Goal: Task Accomplishment & Management: Manage account settings

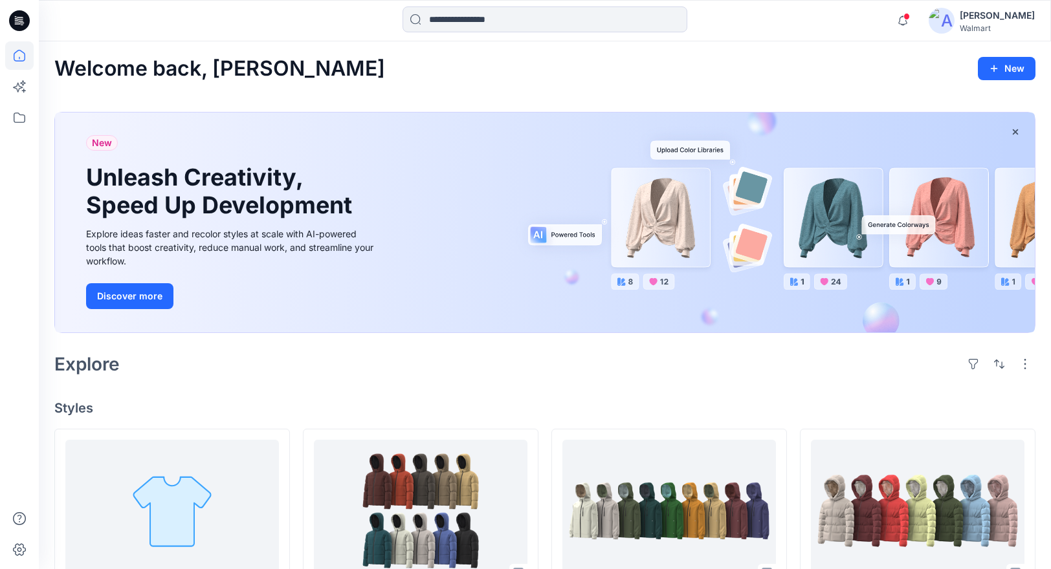
scroll to position [118, 0]
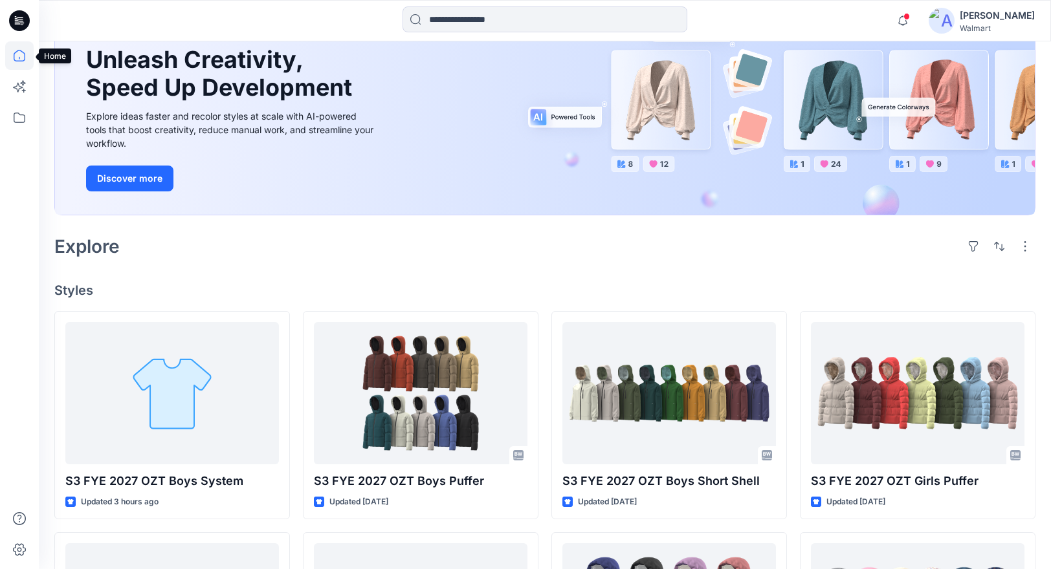
click at [21, 58] on icon at bounding box center [19, 55] width 28 height 28
click at [21, 56] on icon at bounding box center [19, 55] width 28 height 28
click at [910, 19] on span at bounding box center [906, 16] width 6 height 7
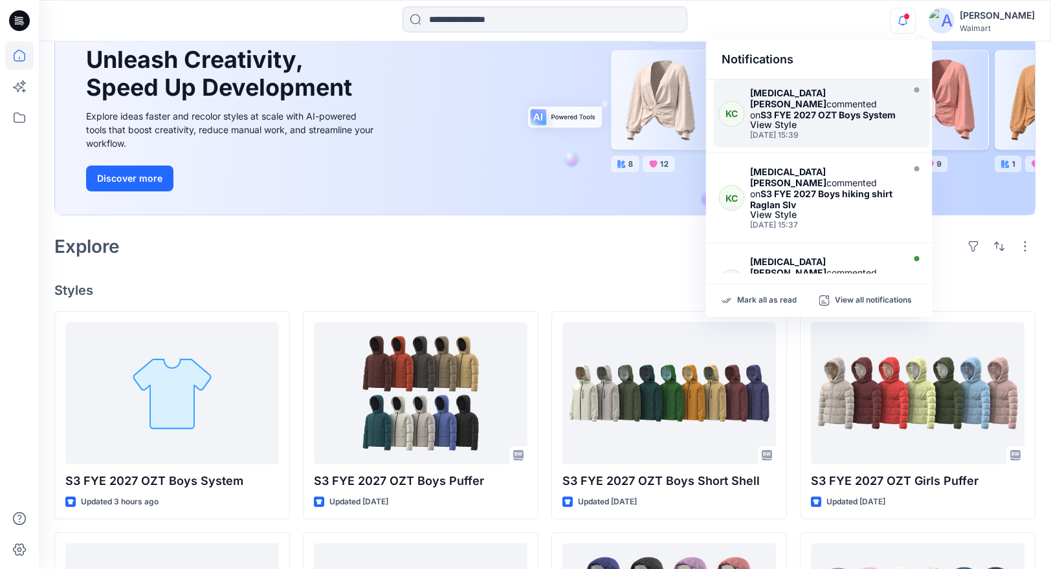
click at [833, 120] on div "View Style" at bounding box center [825, 124] width 150 height 9
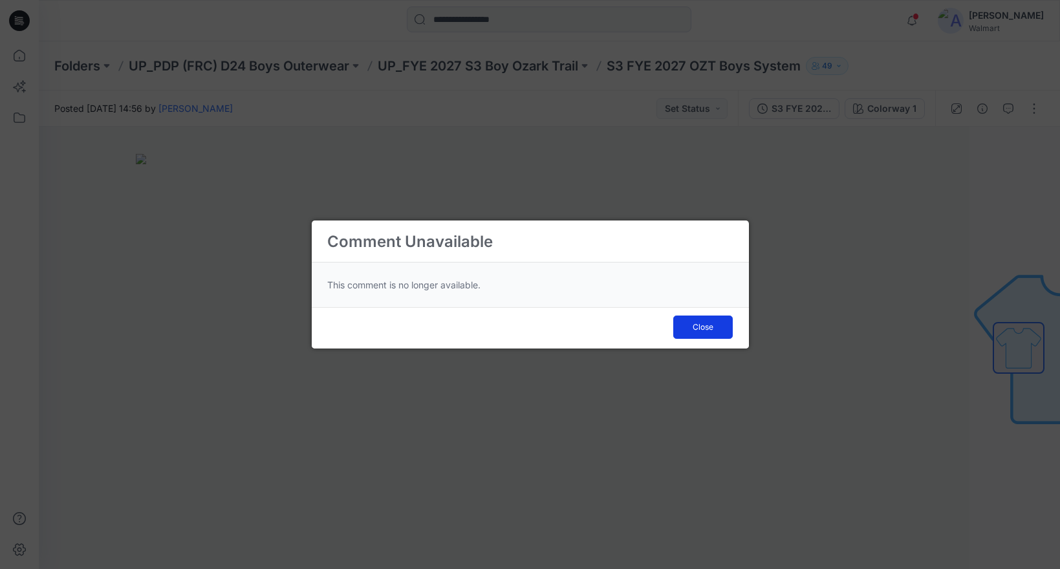
click at [703, 322] on span "Close" at bounding box center [703, 328] width 21 height 12
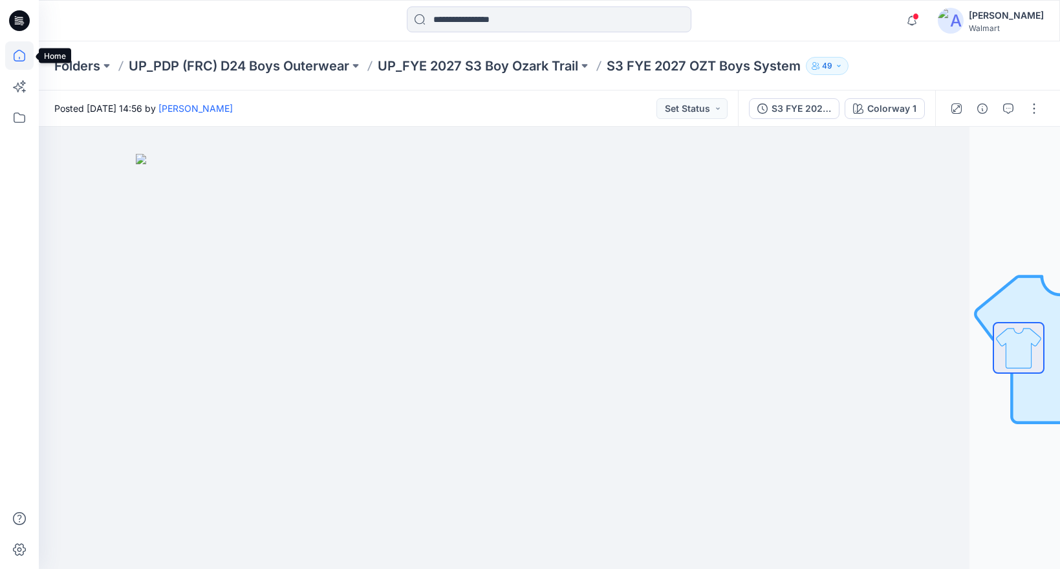
click at [18, 52] on icon at bounding box center [19, 55] width 28 height 28
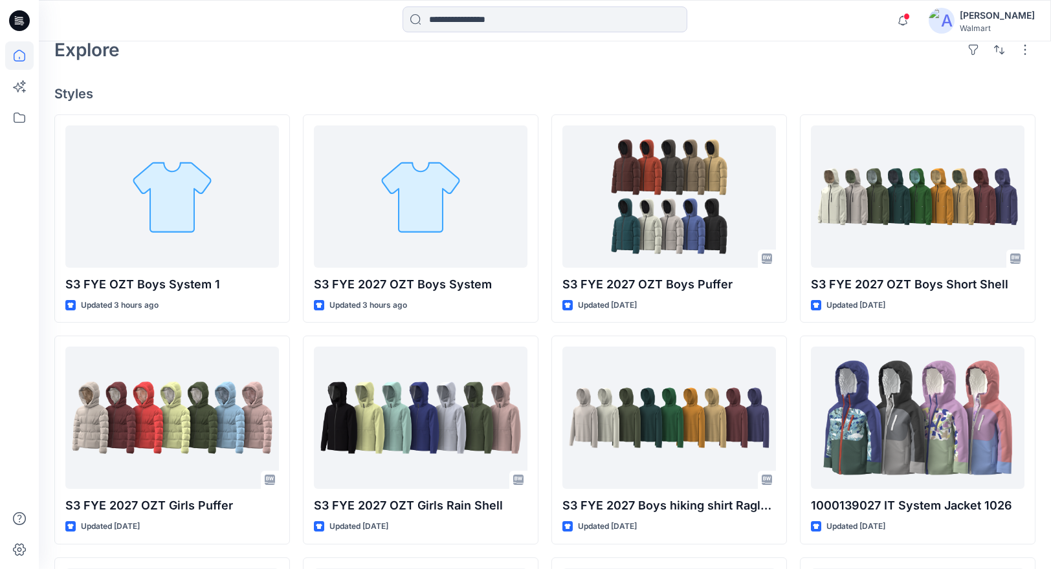
scroll to position [353, 0]
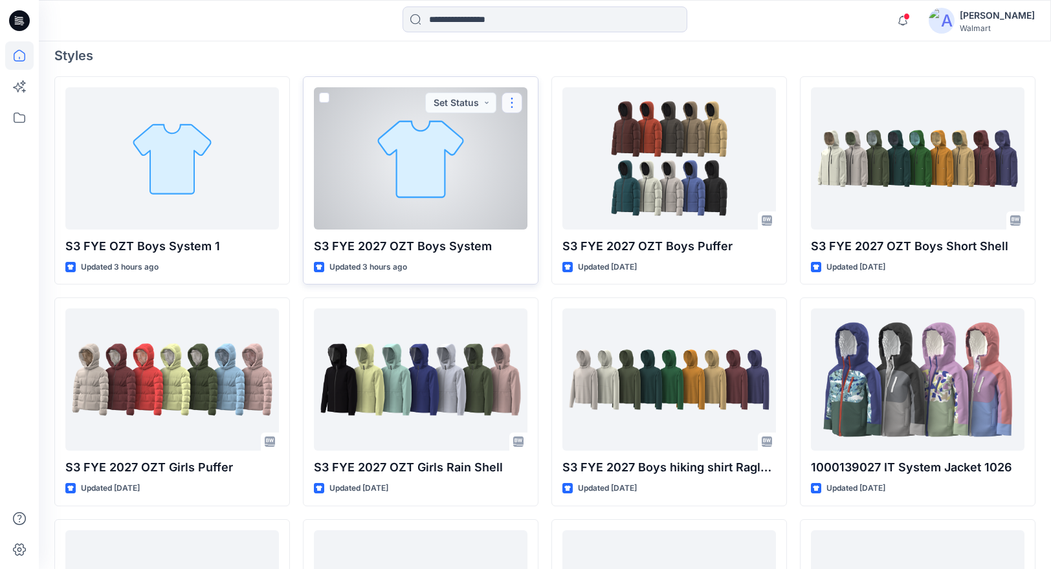
click at [510, 97] on button "button" at bounding box center [511, 103] width 21 height 21
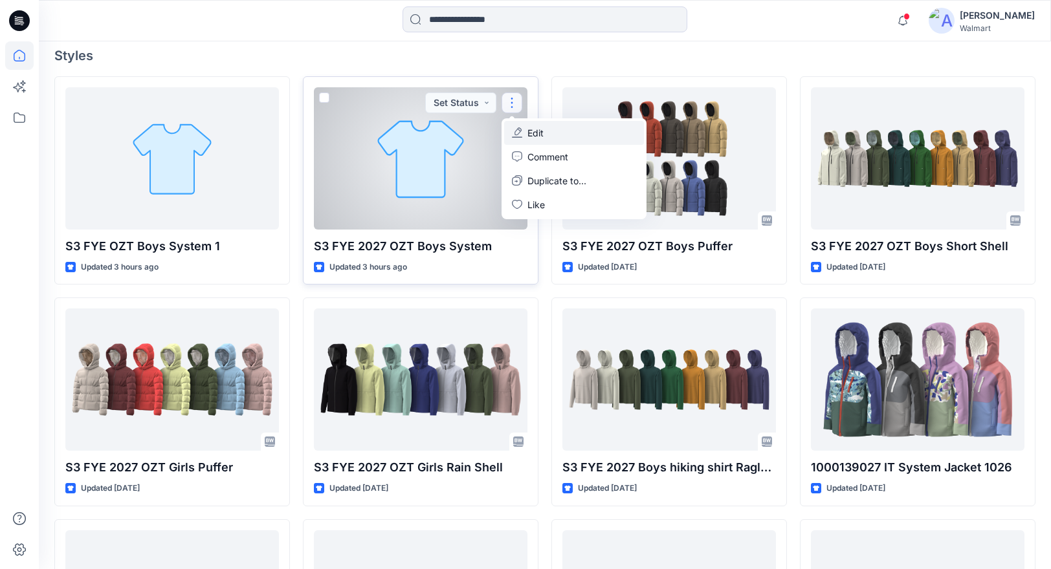
click at [536, 132] on p "Edit" at bounding box center [535, 133] width 16 height 14
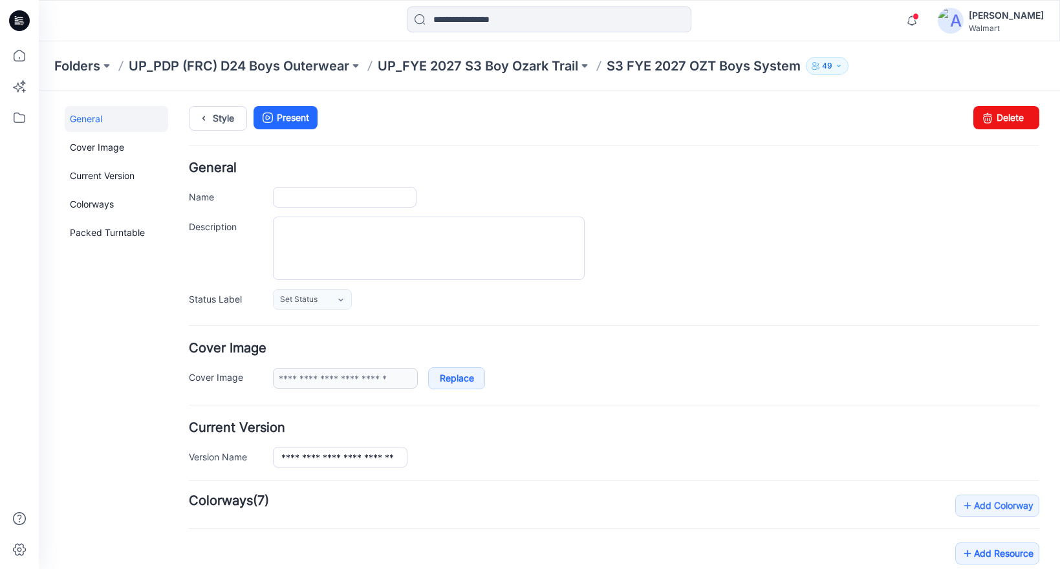
type input "**********"
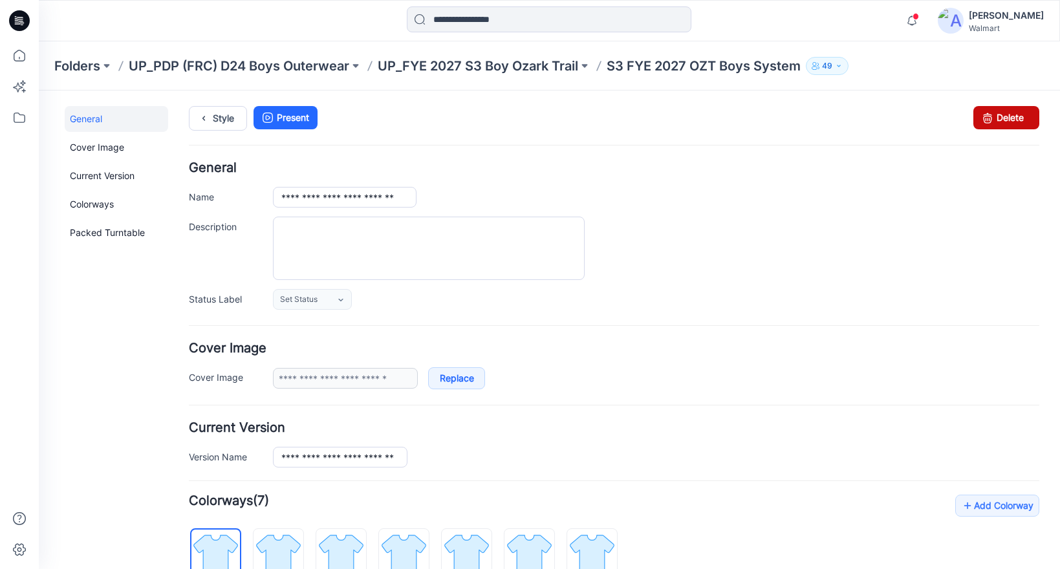
click at [1015, 115] on link "Delete" at bounding box center [1007, 117] width 66 height 23
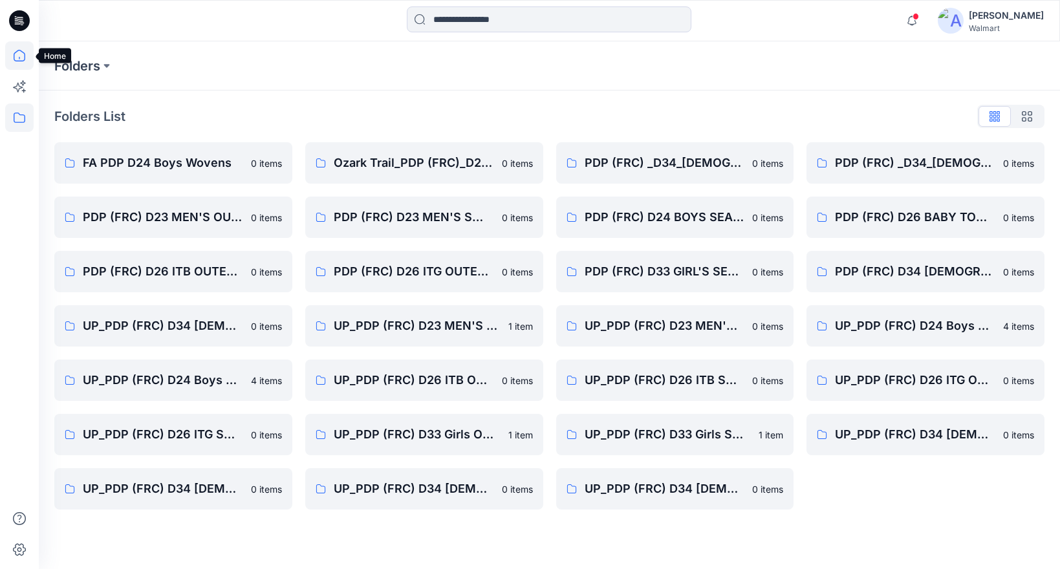
click at [20, 54] on icon at bounding box center [19, 55] width 28 height 28
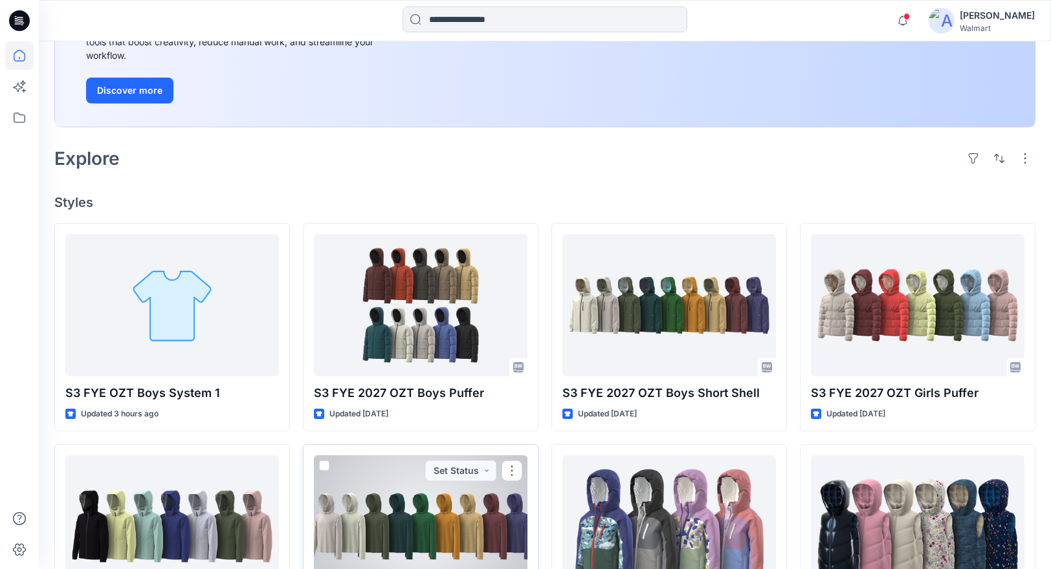
scroll to position [204, 0]
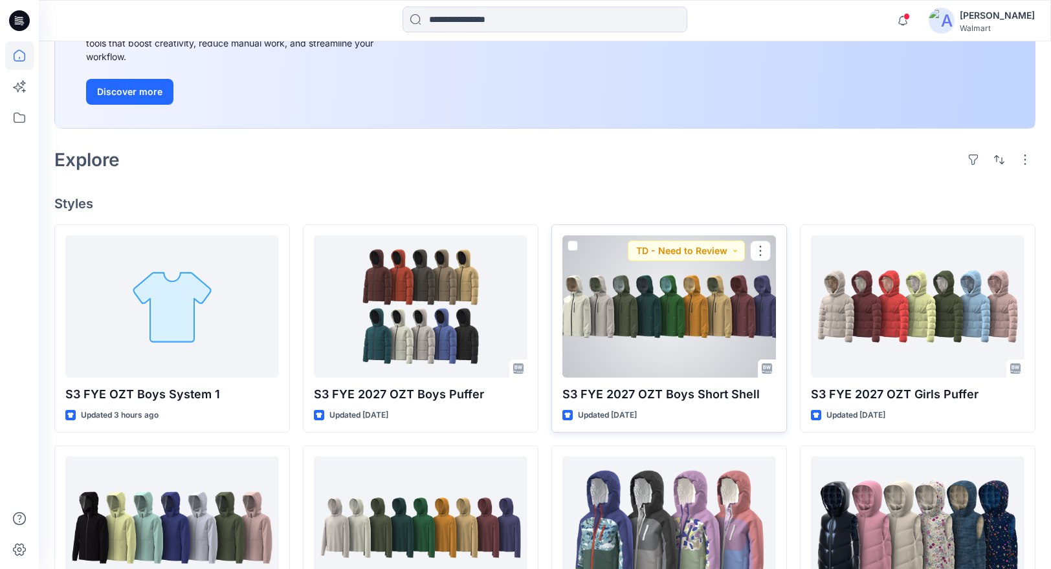
click at [679, 313] on div at bounding box center [668, 306] width 213 height 142
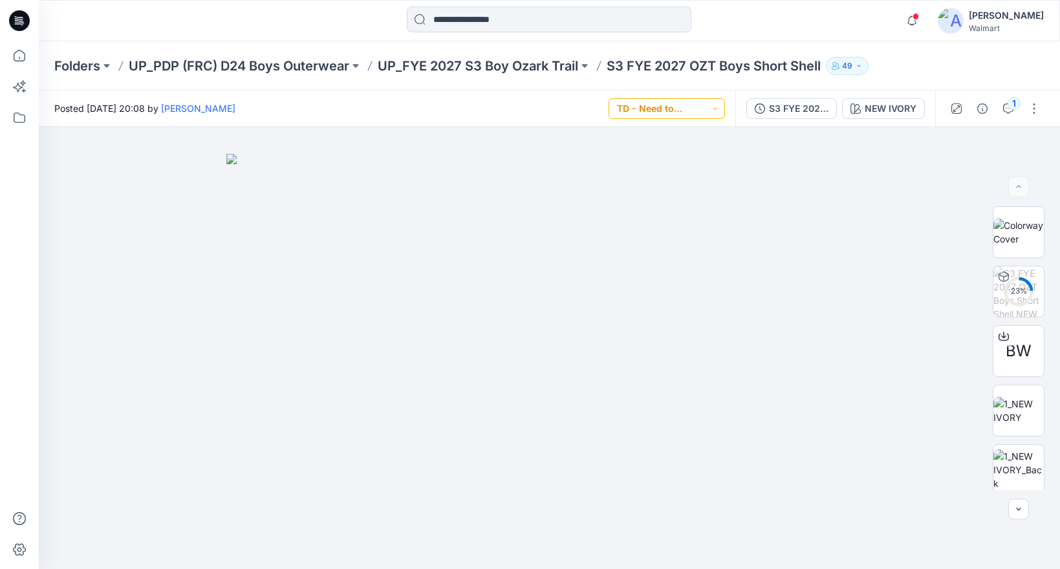
click at [714, 106] on button "TD - Need to Review" at bounding box center [667, 108] width 116 height 21
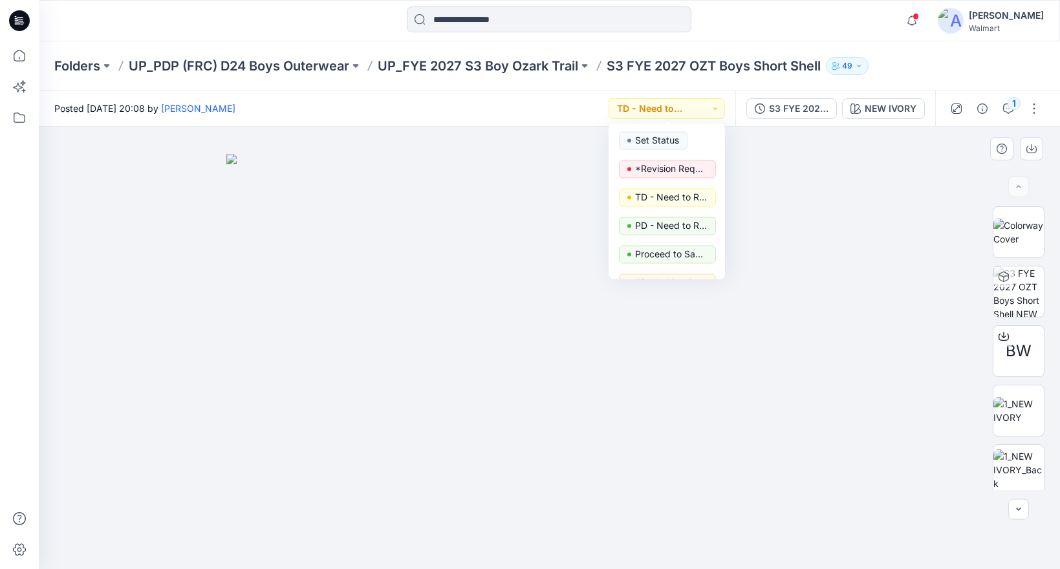
click at [928, 214] on div at bounding box center [549, 348] width 1021 height 442
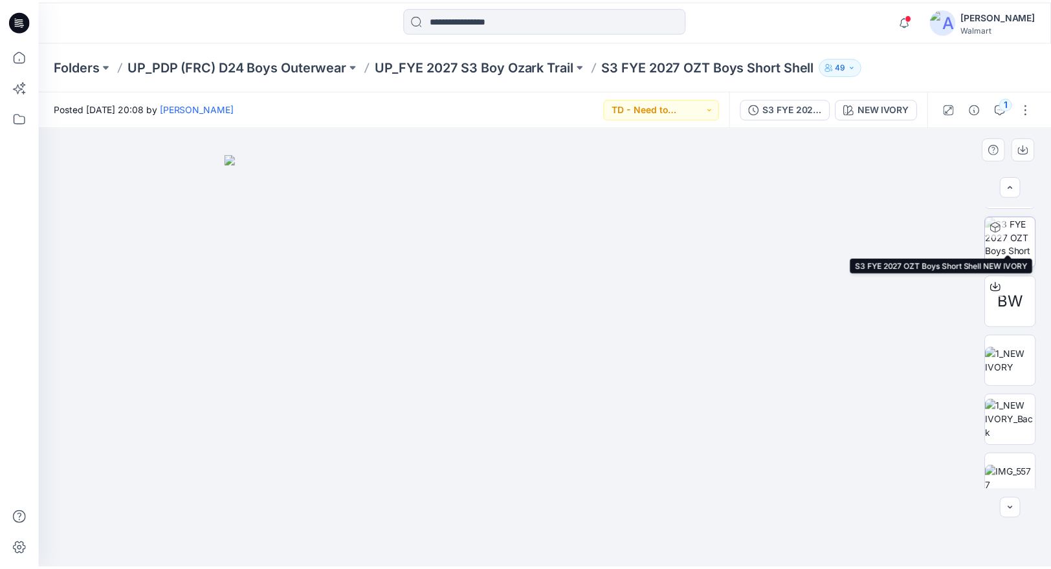
scroll to position [125, 0]
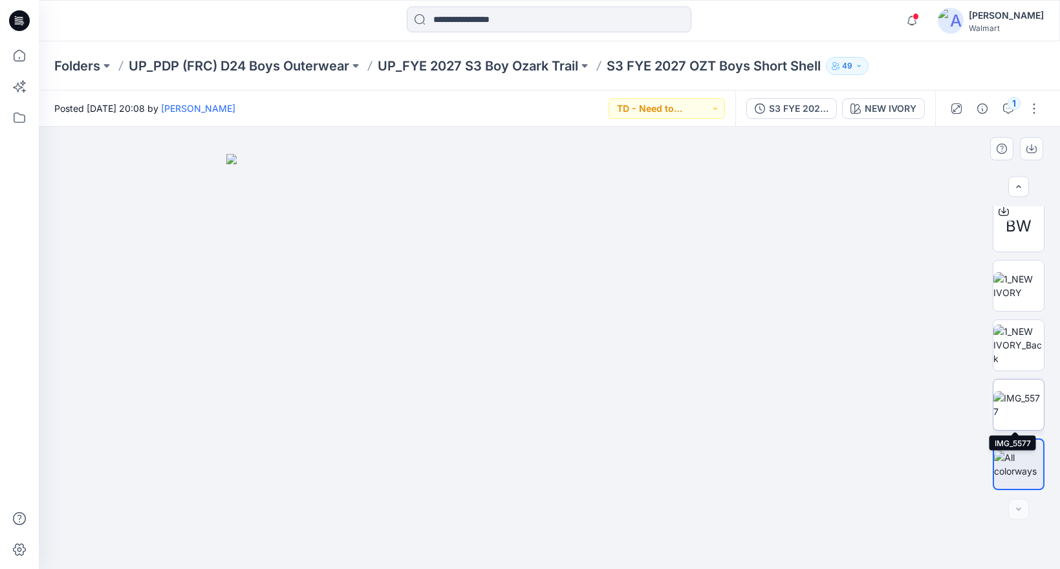
click at [1020, 404] on img at bounding box center [1019, 404] width 50 height 27
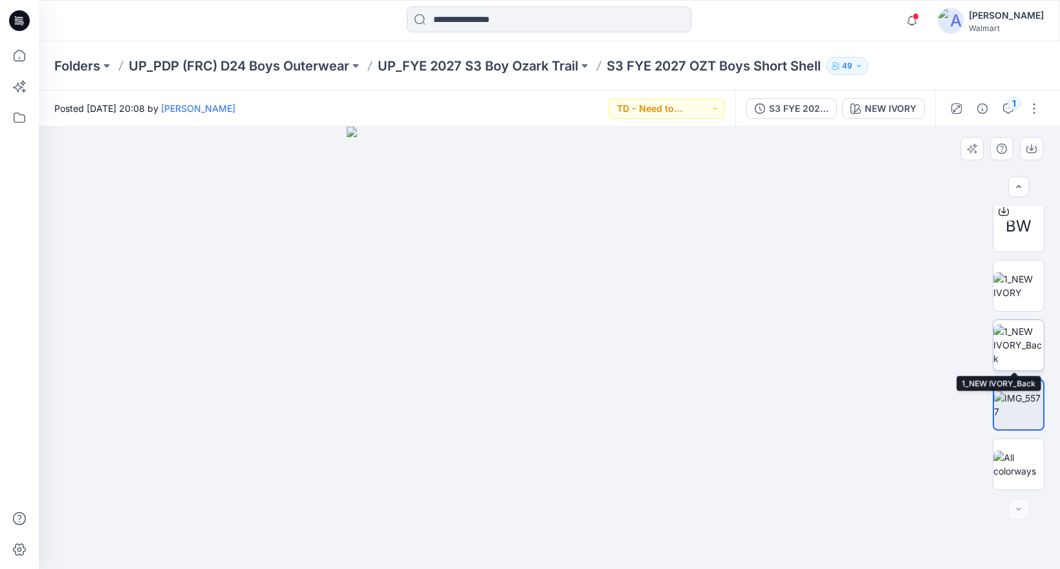
click at [1025, 339] on img at bounding box center [1019, 345] width 50 height 41
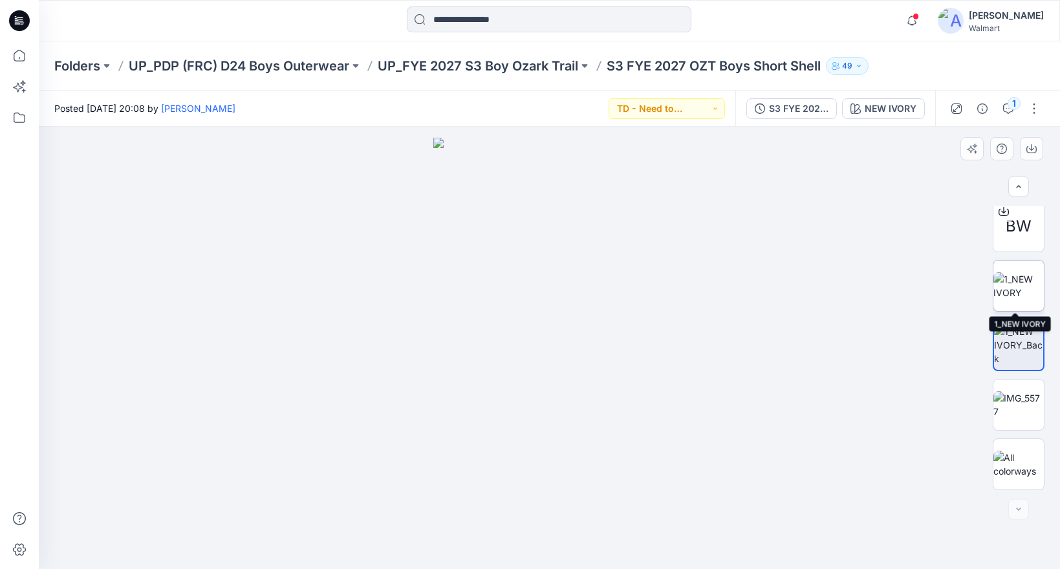
click at [1023, 293] on img at bounding box center [1019, 285] width 50 height 27
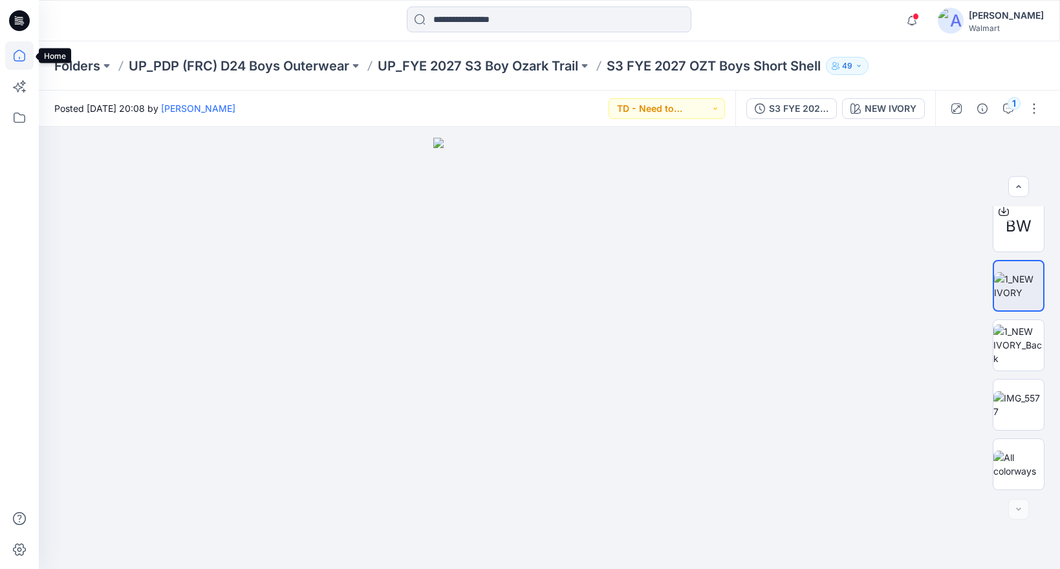
click at [17, 58] on icon at bounding box center [19, 55] width 28 height 28
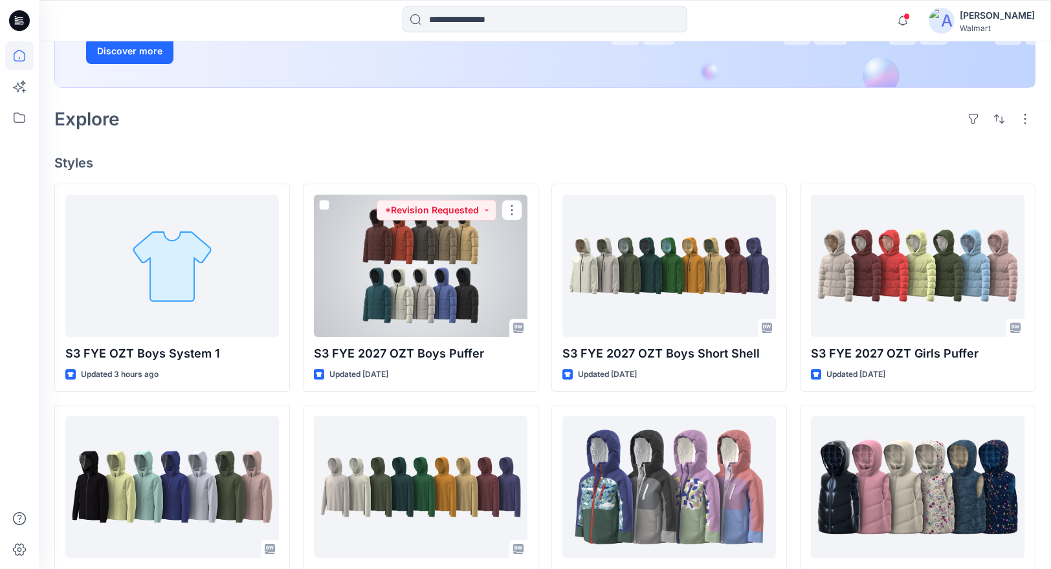
scroll to position [246, 0]
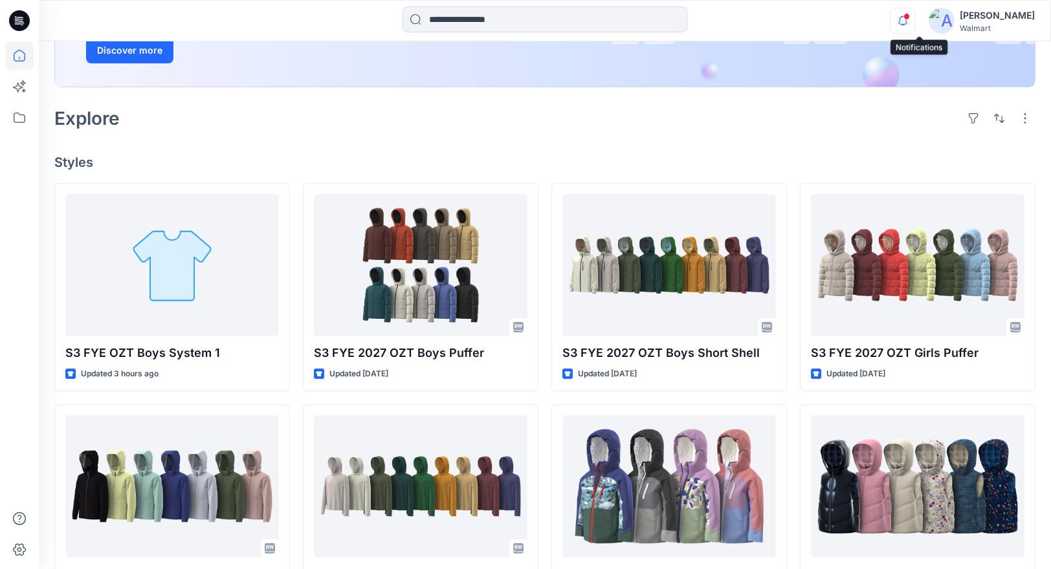
click at [915, 15] on icon "button" at bounding box center [902, 21] width 25 height 26
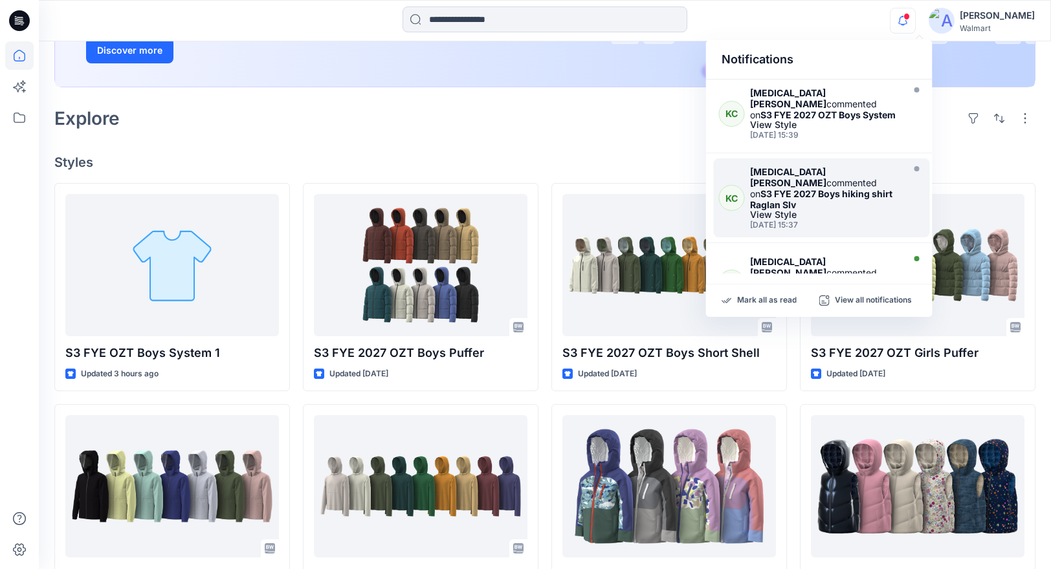
click at [859, 210] on div "View Style" at bounding box center [825, 214] width 150 height 9
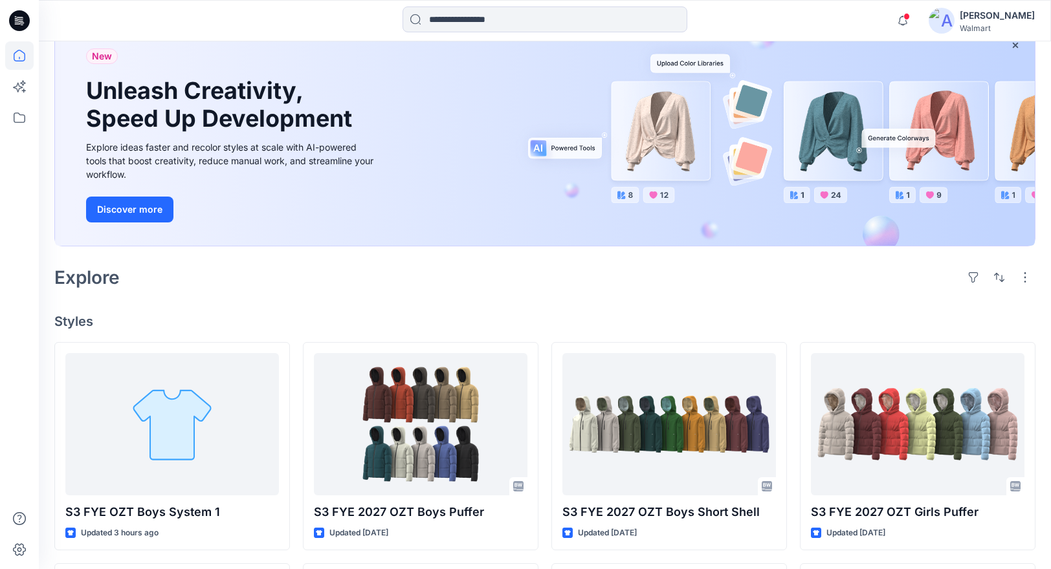
scroll to position [93, 0]
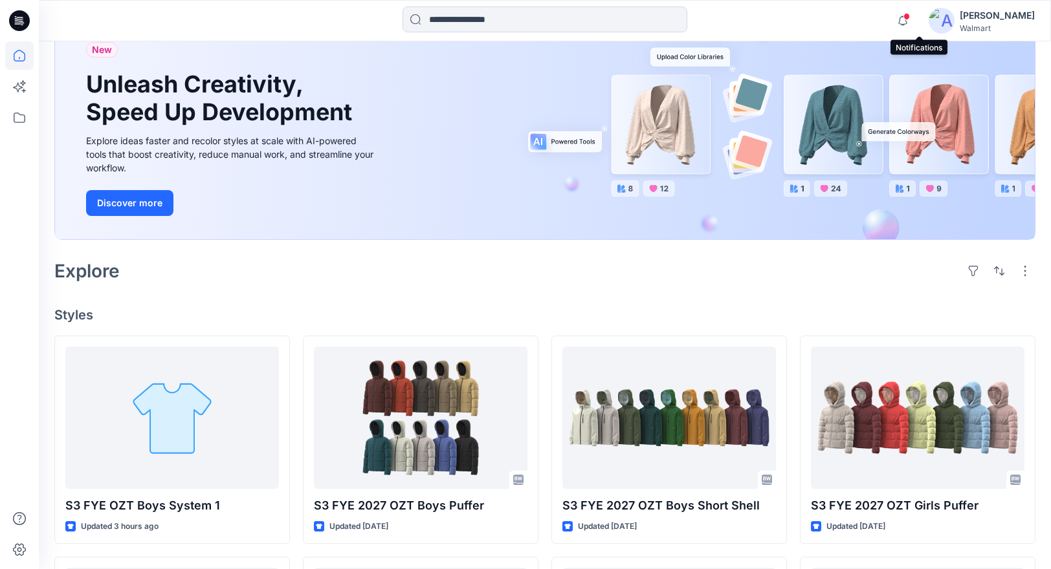
click at [910, 19] on span at bounding box center [906, 16] width 6 height 7
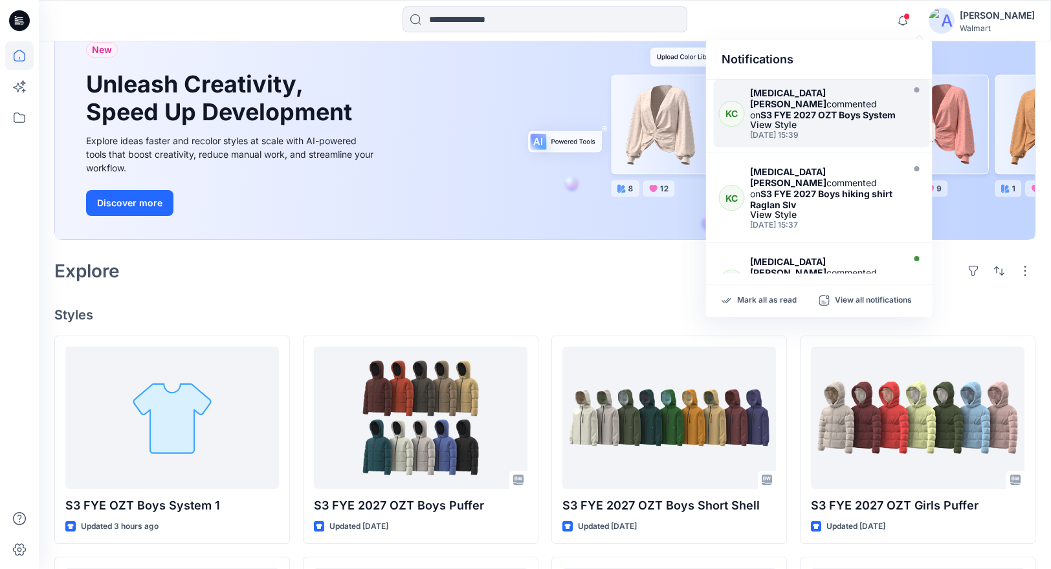
click at [836, 118] on div "Kyra Cobb commented on S3 FYE 2027 OZT Boys System View Style Friday, September…" at bounding box center [828, 113] width 157 height 52
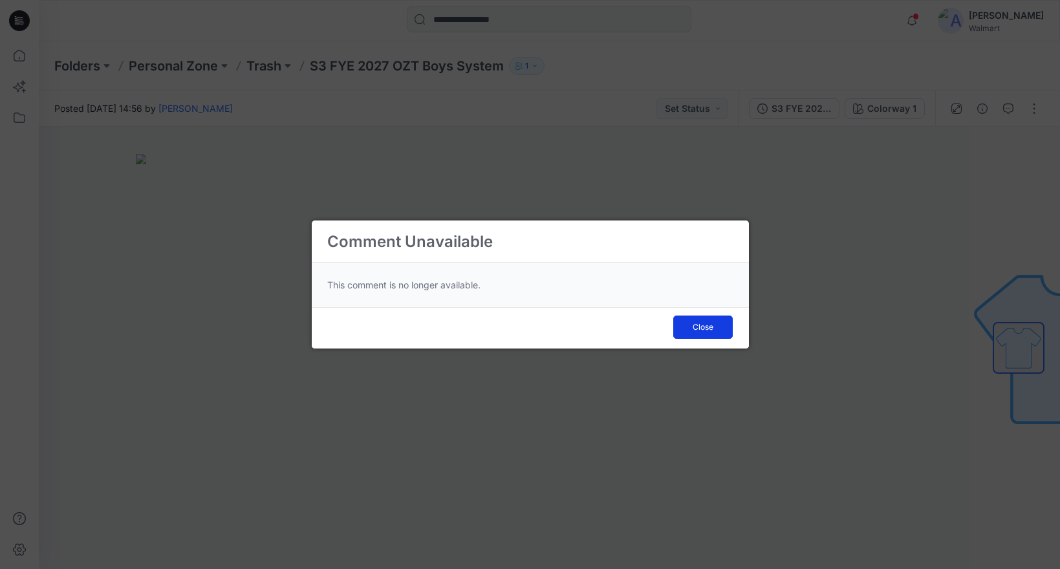
click at [715, 328] on button "Close" at bounding box center [703, 327] width 60 height 23
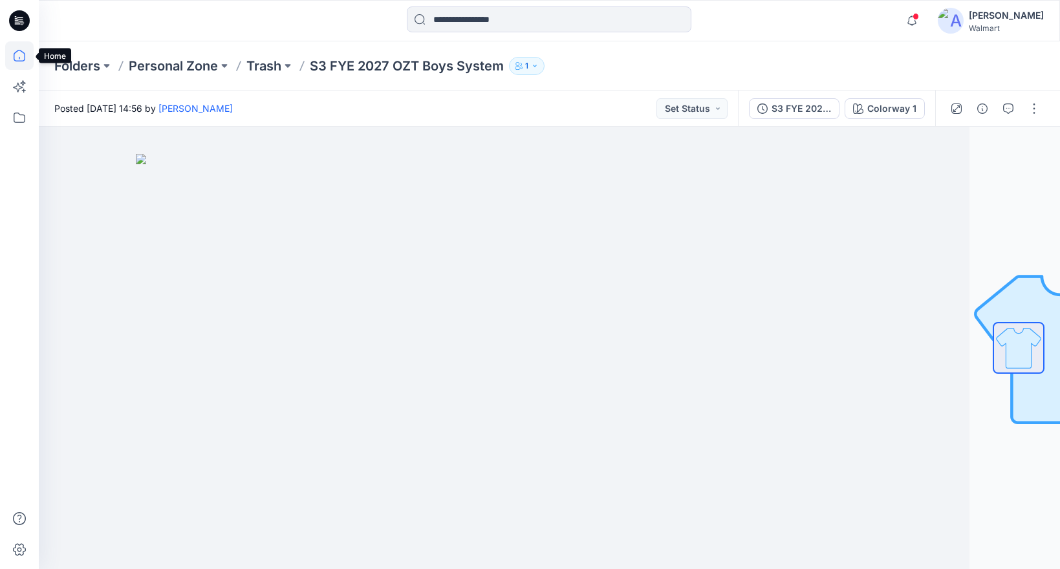
click at [16, 54] on icon at bounding box center [19, 55] width 28 height 28
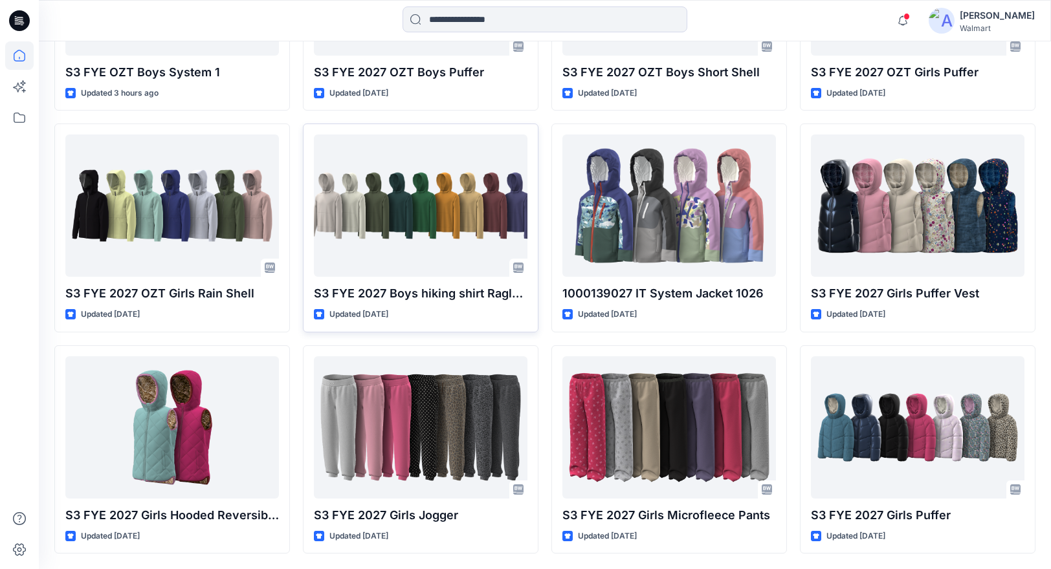
scroll to position [573, 0]
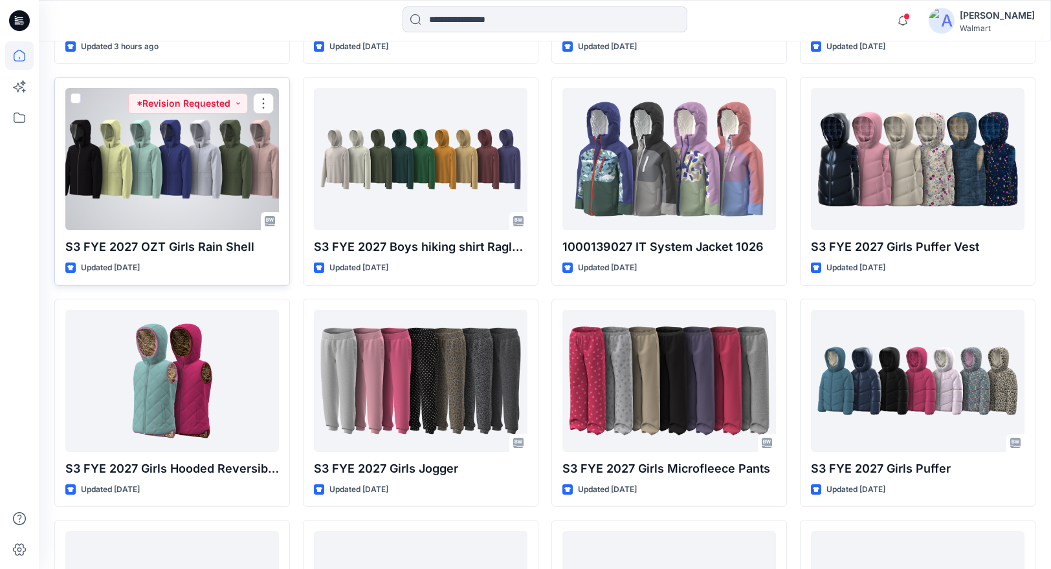
click at [230, 188] on div at bounding box center [171, 159] width 213 height 142
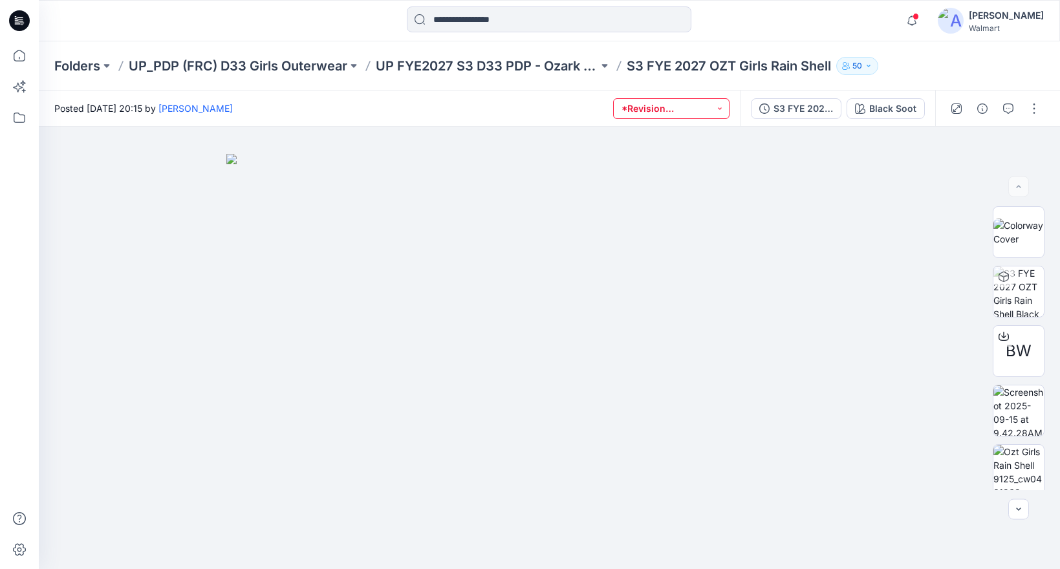
click at [723, 106] on button "*Revision Requested" at bounding box center [671, 108] width 116 height 21
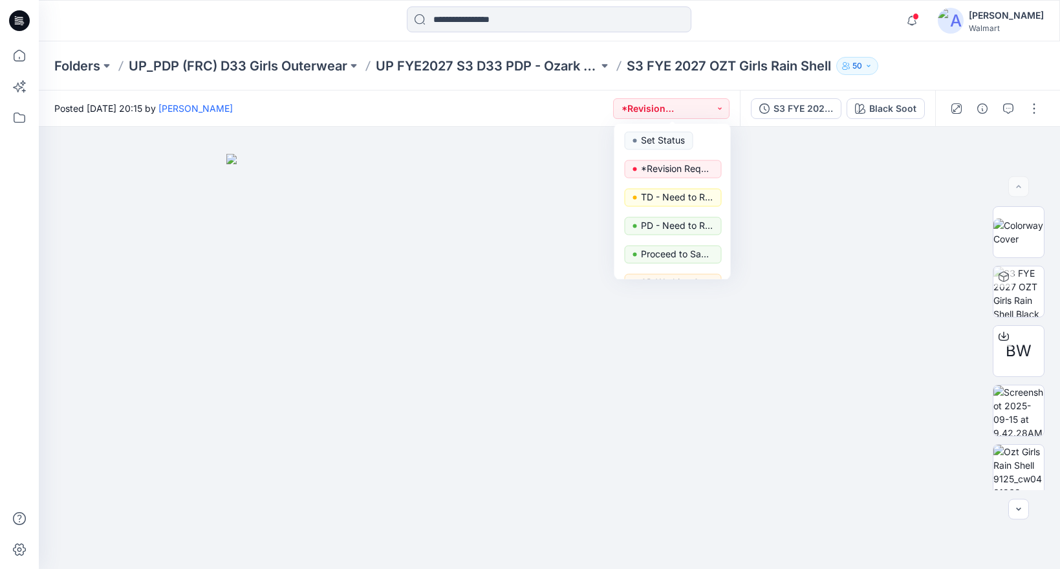
click at [878, 25] on div "Notifications KC Kyra Cobb commented on S3 FYE 2027 OZT Boys System View Style …" at bounding box center [549, 20] width 1021 height 28
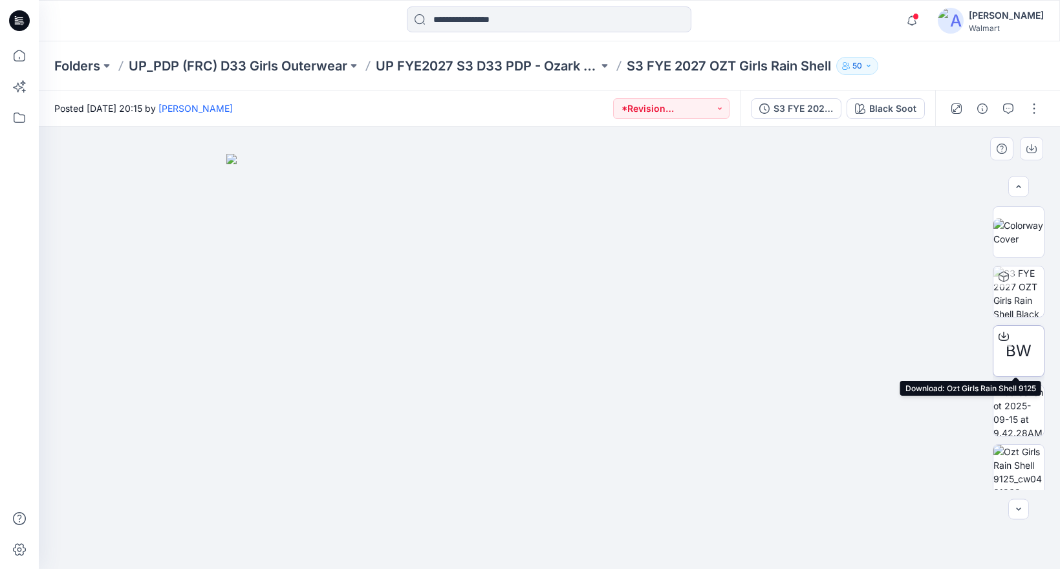
scroll to position [125, 0]
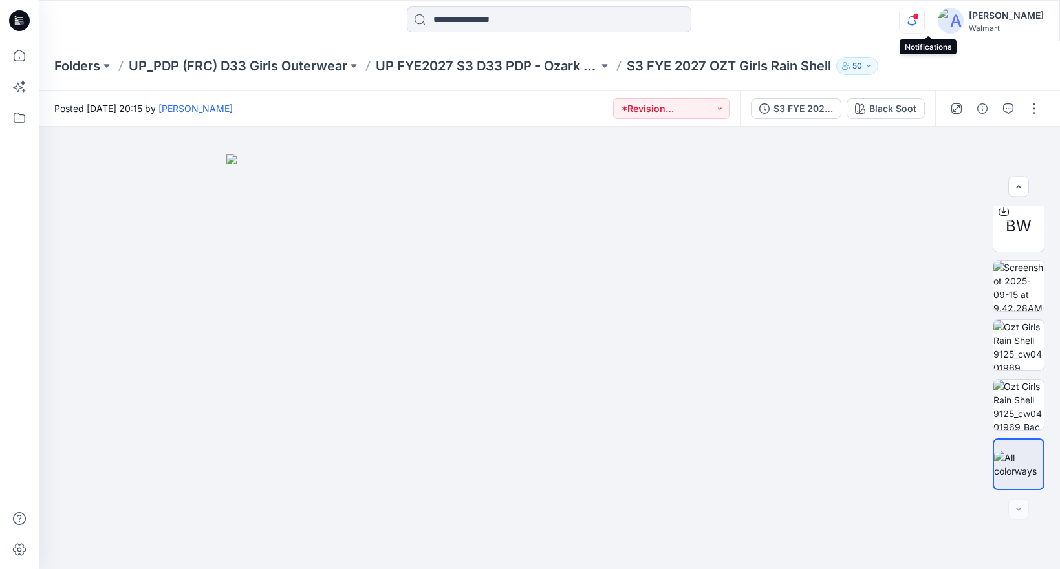
click at [924, 23] on icon "button" at bounding box center [912, 21] width 25 height 26
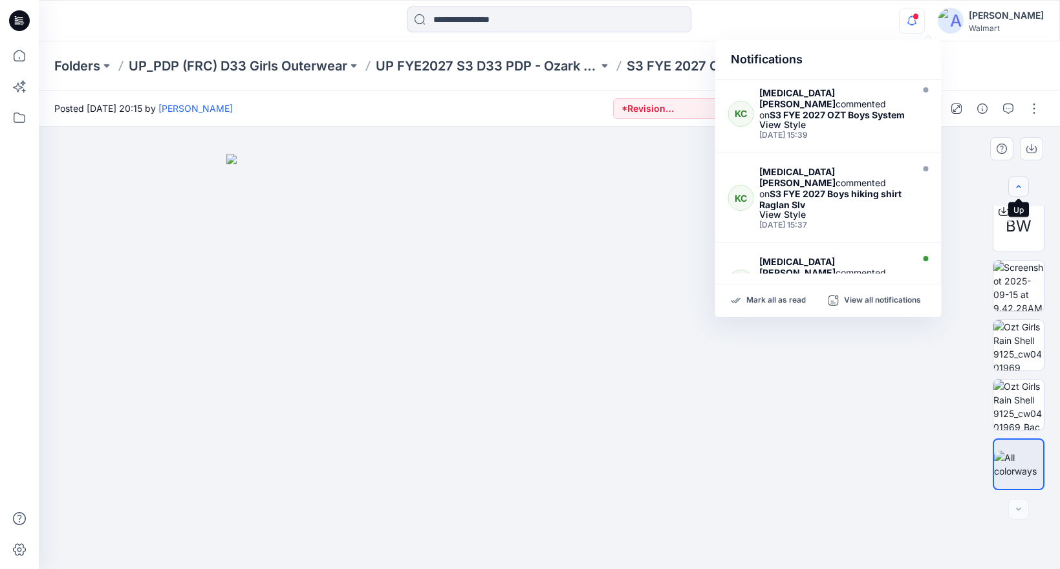
click at [1016, 185] on icon "button" at bounding box center [1019, 187] width 10 height 10
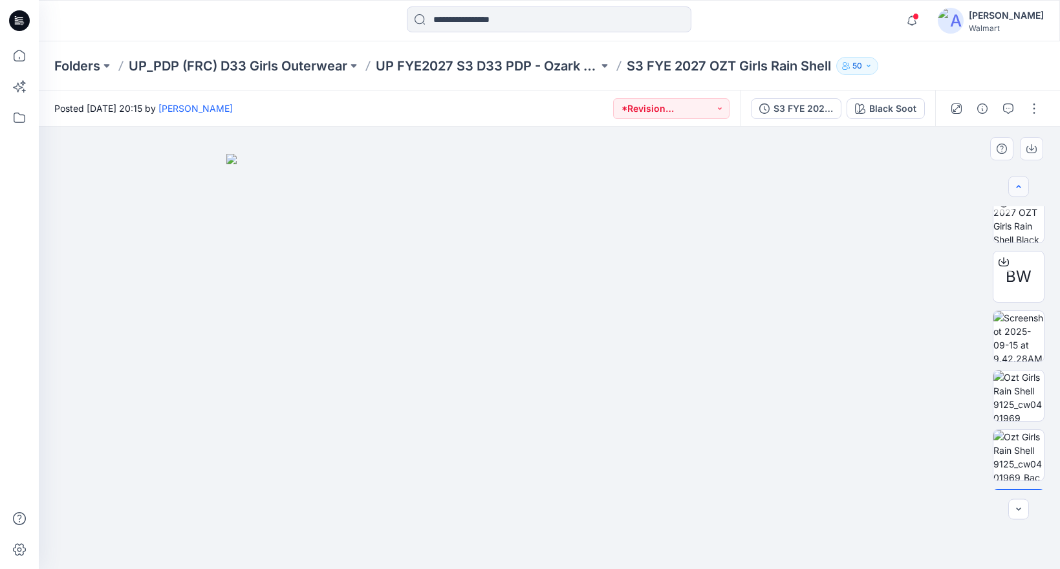
click at [1016, 185] on icon "button" at bounding box center [1019, 187] width 10 height 10
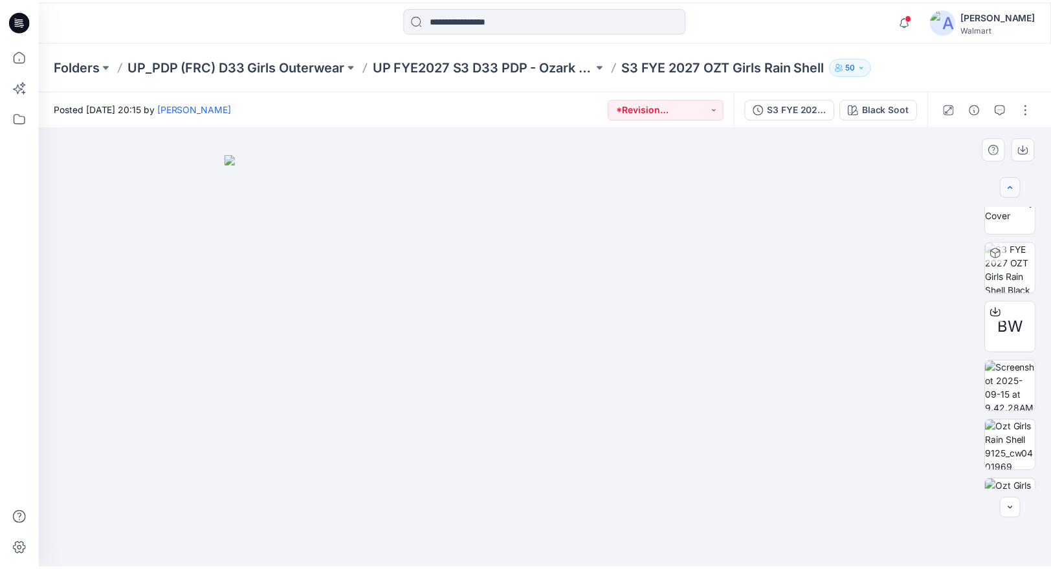
scroll to position [0, 0]
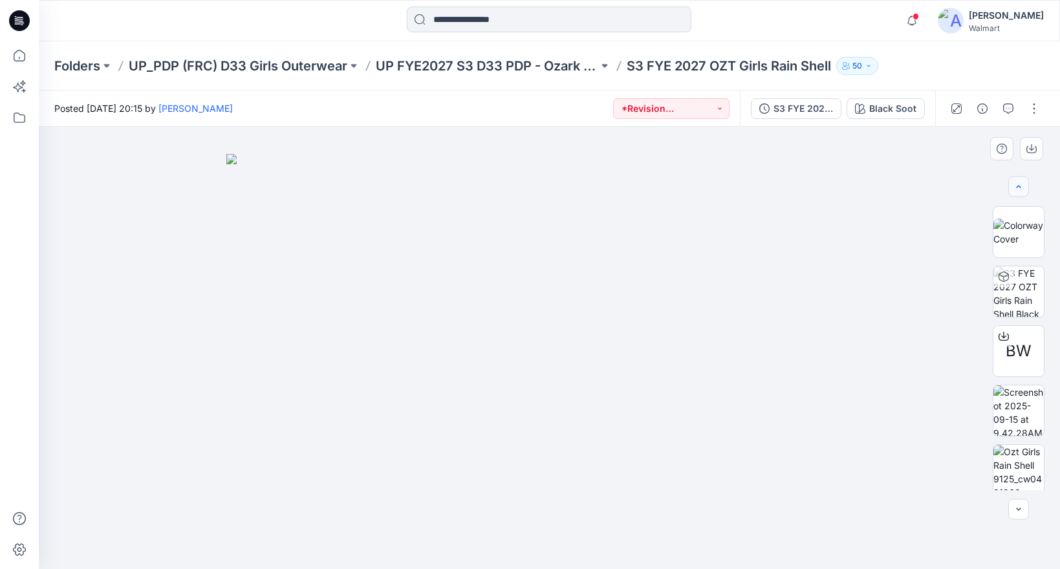
click at [1016, 185] on div at bounding box center [1019, 187] width 21 height 21
click at [17, 50] on icon at bounding box center [20, 56] width 12 height 12
